Goal: Task Accomplishment & Management: Use online tool/utility

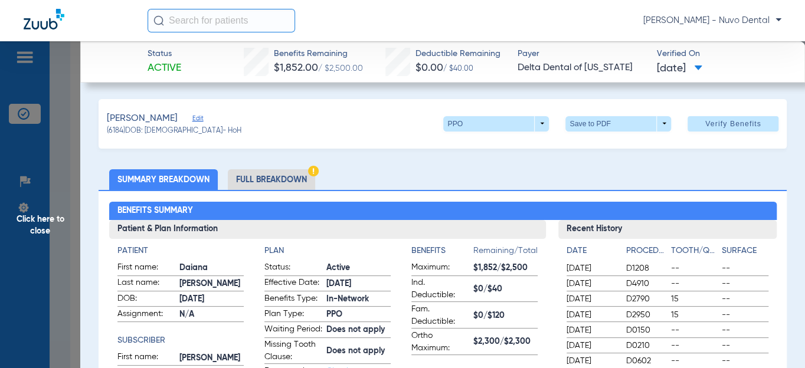
scroll to position [1985, 0]
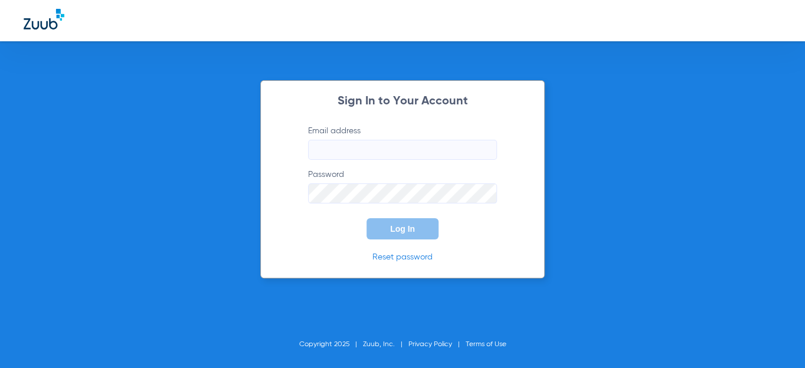
type input "[EMAIL_ADDRESS][DOMAIN_NAME]"
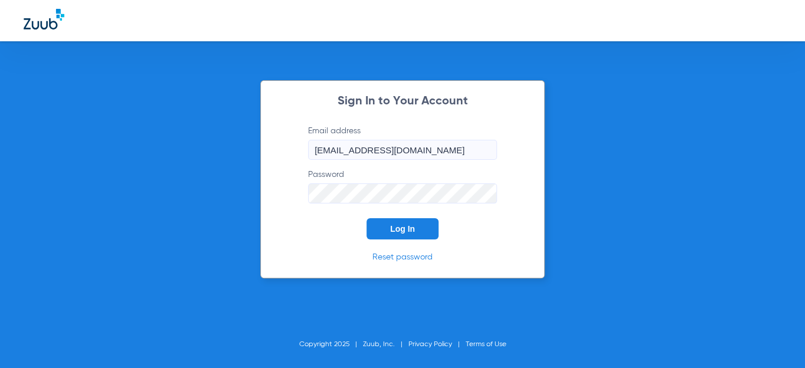
click at [398, 227] on span "Log In" at bounding box center [402, 228] width 25 height 9
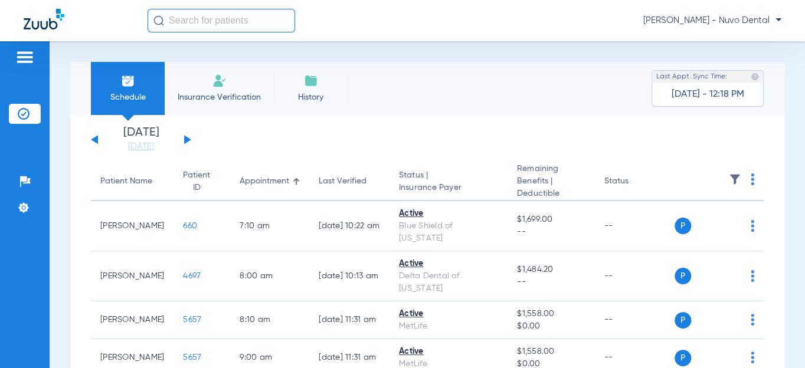
click at [187, 136] on div "[DATE] [DATE] [DATE] [DATE] [DATE] [DATE] [DATE] [DATE] [DATE] [DATE] [DATE] [D…" at bounding box center [141, 140] width 100 height 26
click at [184, 139] on button at bounding box center [187, 139] width 7 height 9
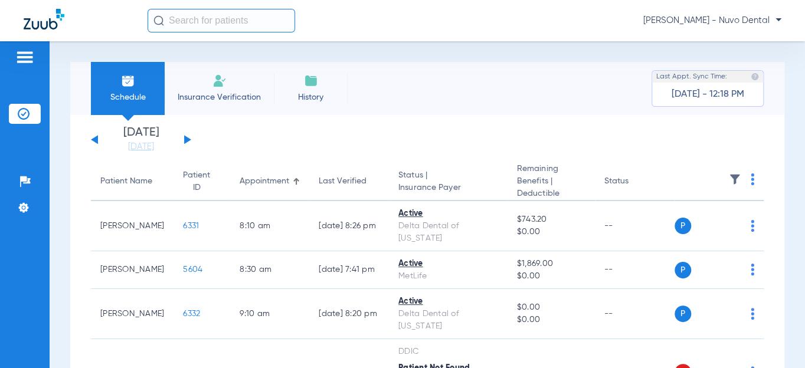
click at [94, 138] on button at bounding box center [94, 139] width 7 height 9
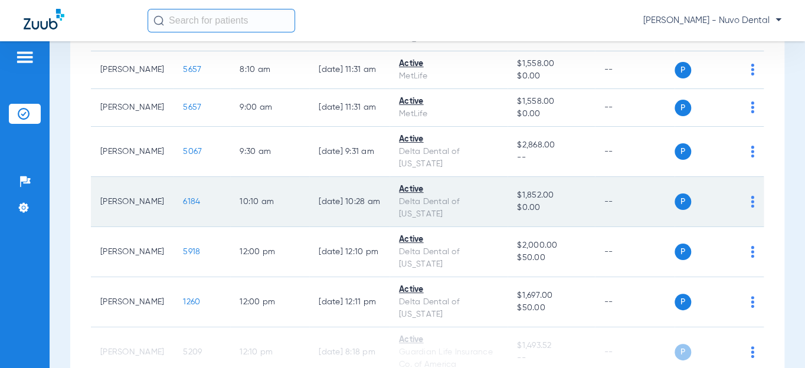
scroll to position [268, 0]
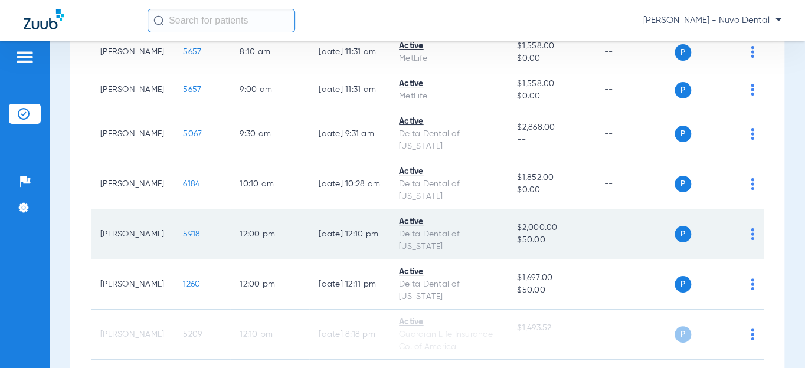
click at [183, 230] on span "5918" at bounding box center [191, 234] width 17 height 8
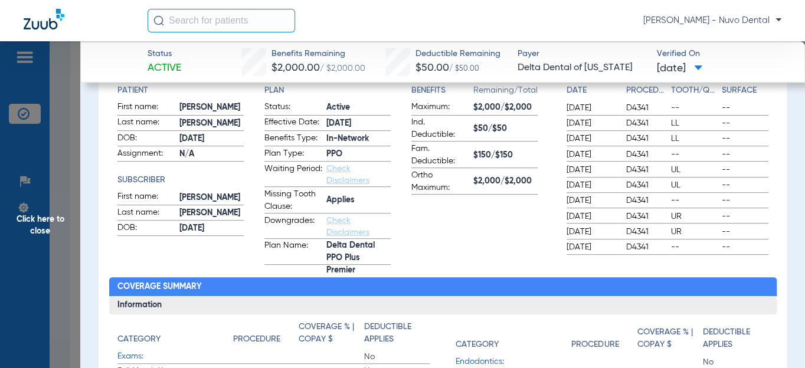
scroll to position [0, 0]
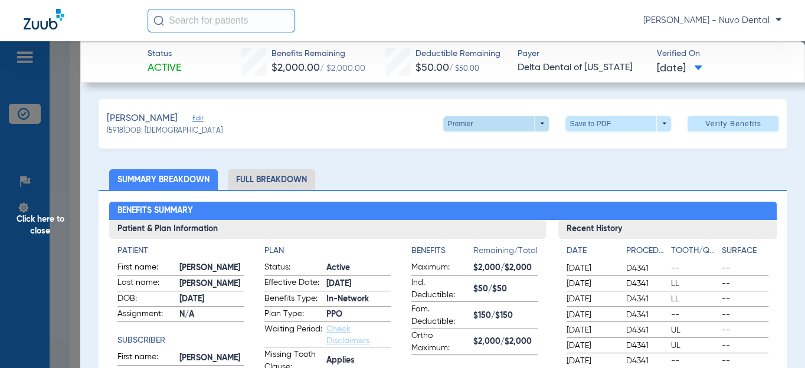
click at [463, 116] on span at bounding box center [496, 123] width 106 height 15
click at [378, 158] on div at bounding box center [402, 184] width 805 height 368
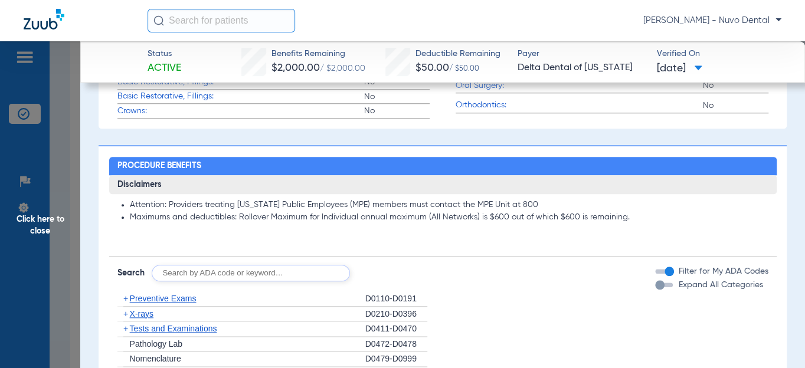
scroll to position [643, 0]
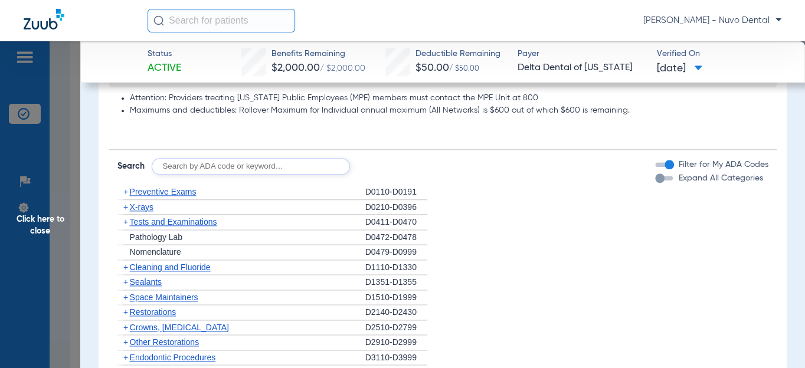
click at [274, 166] on input "text" at bounding box center [251, 166] width 198 height 17
click at [171, 165] on input "text" at bounding box center [251, 166] width 198 height 17
type input "d3330, d2950, d2740"
click button "Search" at bounding box center [394, 166] width 47 height 17
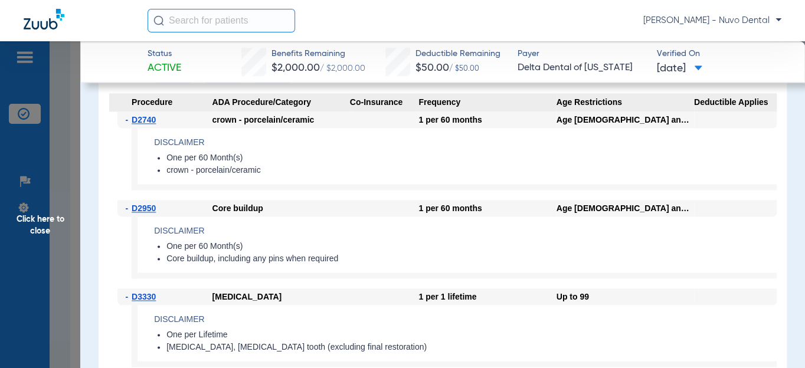
scroll to position [717, 0]
